Goal: Task Accomplishment & Management: Manage account settings

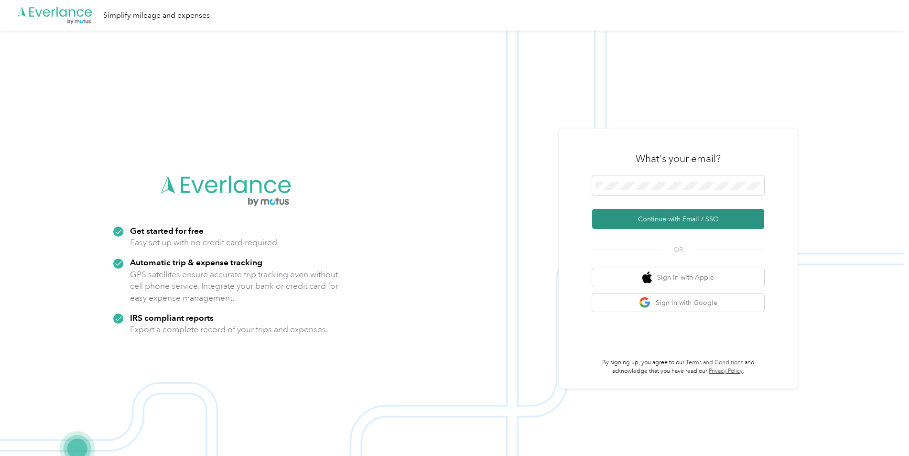
click at [641, 217] on button "Continue with Email / SSO" at bounding box center [678, 219] width 172 height 20
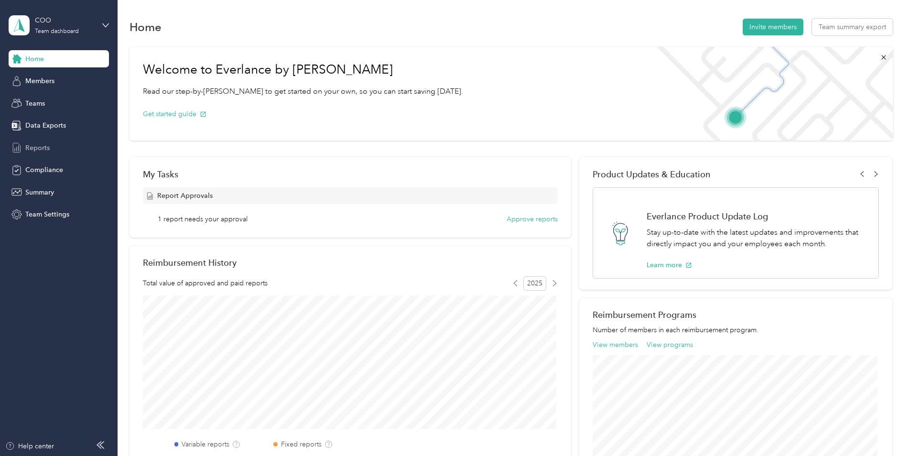
click at [51, 152] on div "Reports" at bounding box center [59, 147] width 100 height 17
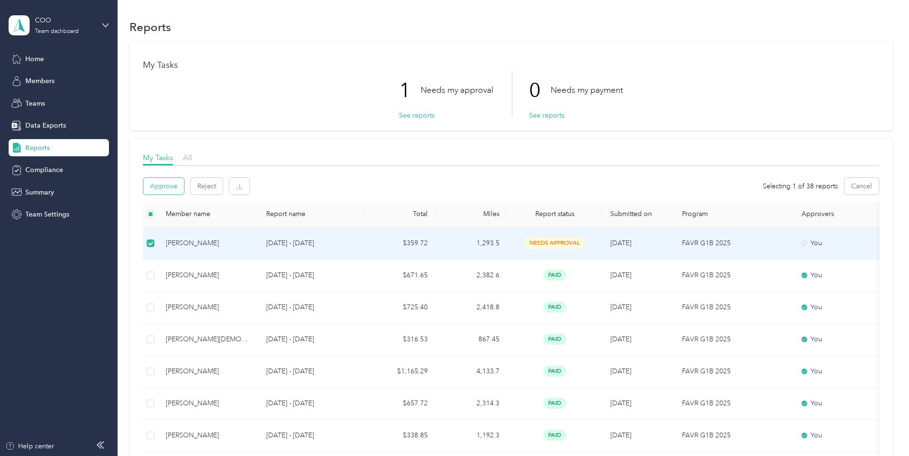
click at [166, 183] on button "Approve" at bounding box center [163, 186] width 41 height 17
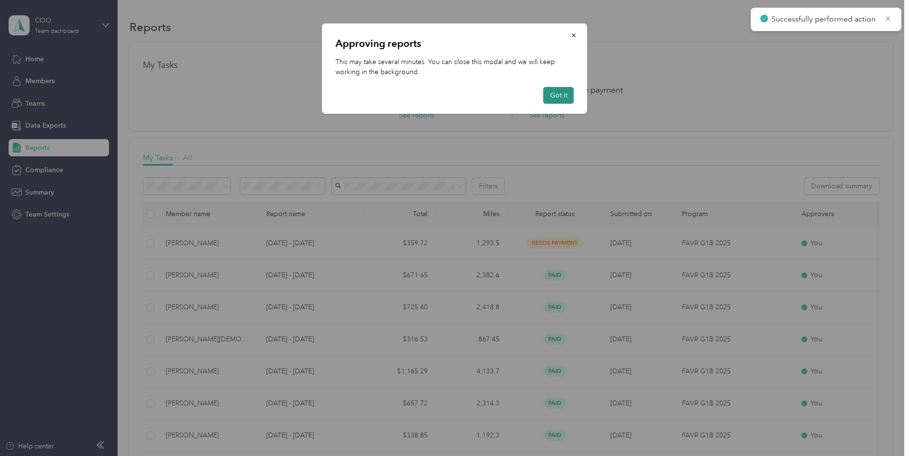
click at [554, 91] on button "Got it" at bounding box center [558, 95] width 31 height 17
